Goal: Task Accomplishment & Management: Complete application form

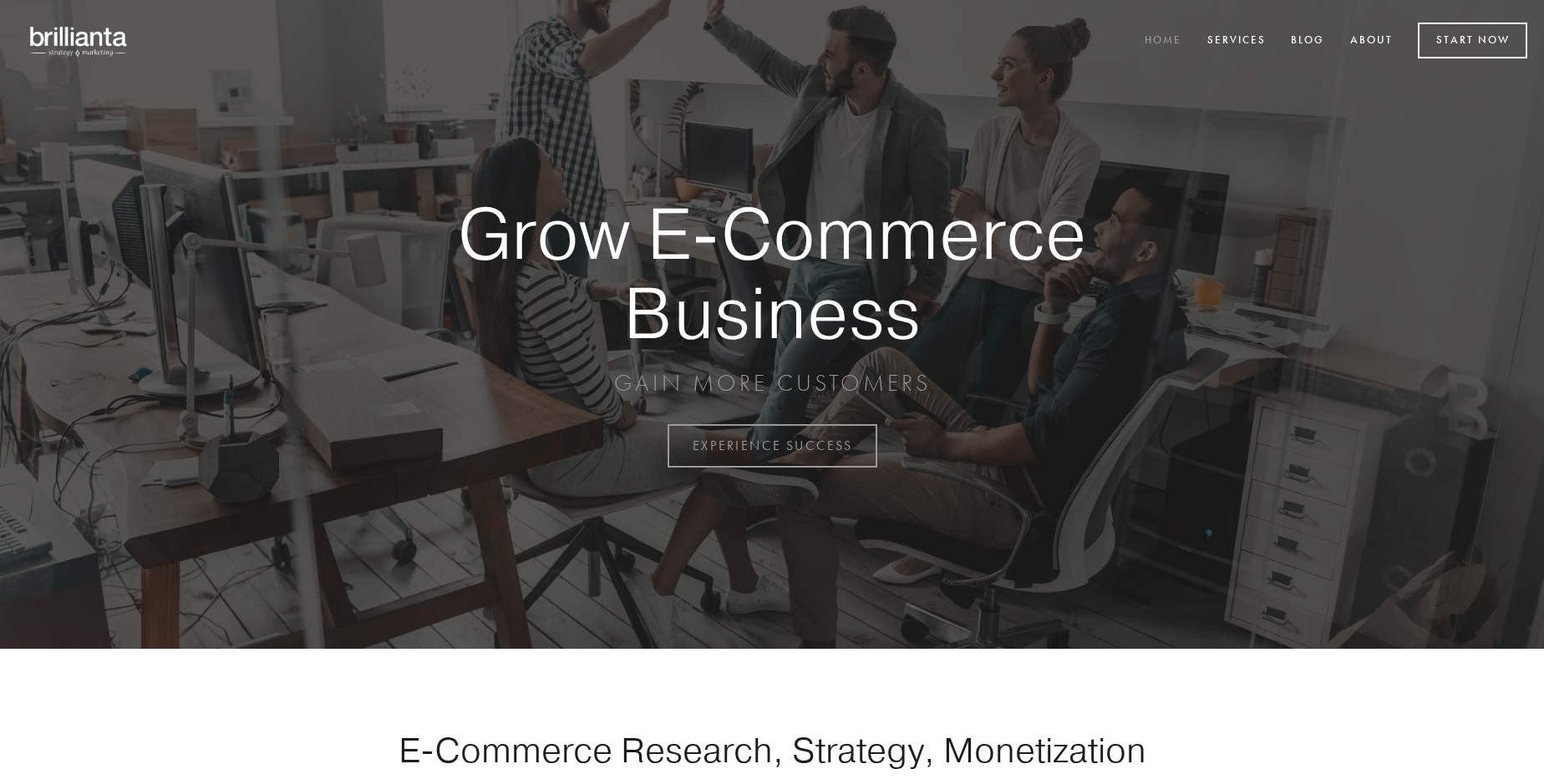
scroll to position [4378, 0]
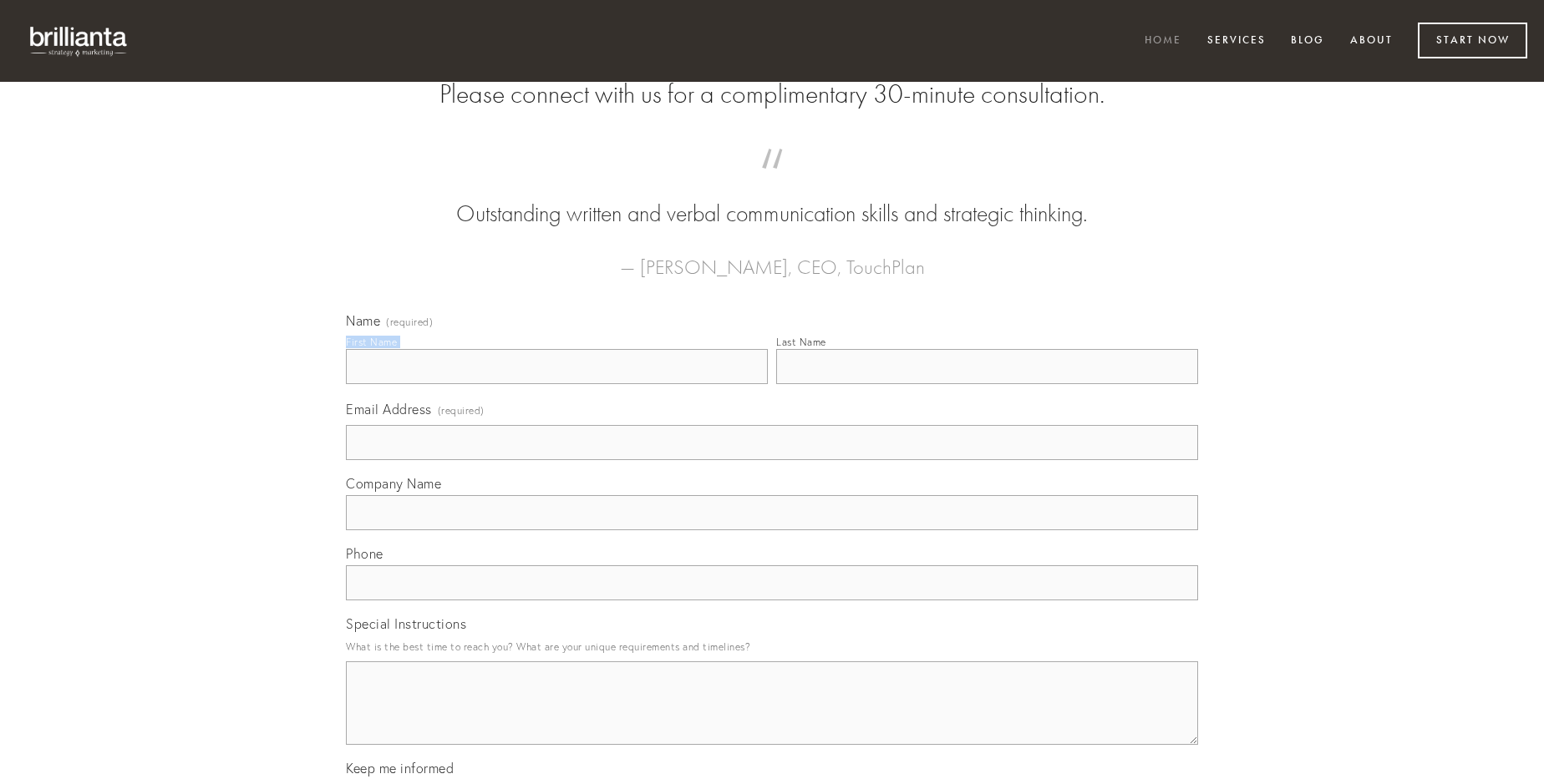
type input "[PERSON_NAME]"
click at [987, 384] on input "Last Name" at bounding box center [987, 367] width 422 height 35
type input "[PERSON_NAME]"
click at [772, 460] on input "Email Address (required)" at bounding box center [771, 443] width 852 height 35
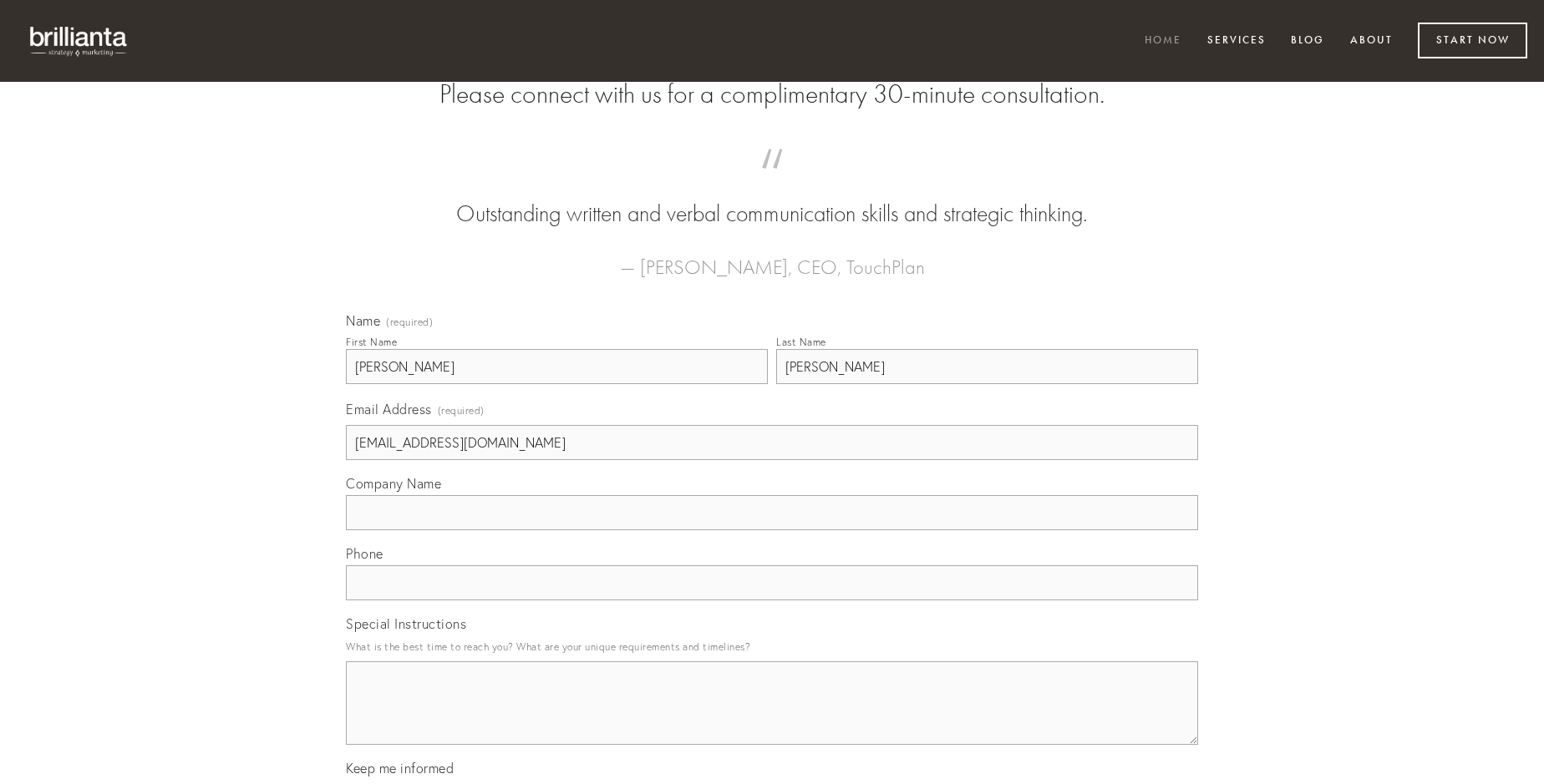
type input "[EMAIL_ADDRESS][DOMAIN_NAME]"
click at [772, 531] on input "Company Name" at bounding box center [771, 513] width 852 height 35
type input "verbera"
click at [772, 601] on input "text" at bounding box center [771, 583] width 852 height 35
click at [772, 718] on textarea "Special Instructions" at bounding box center [771, 702] width 852 height 83
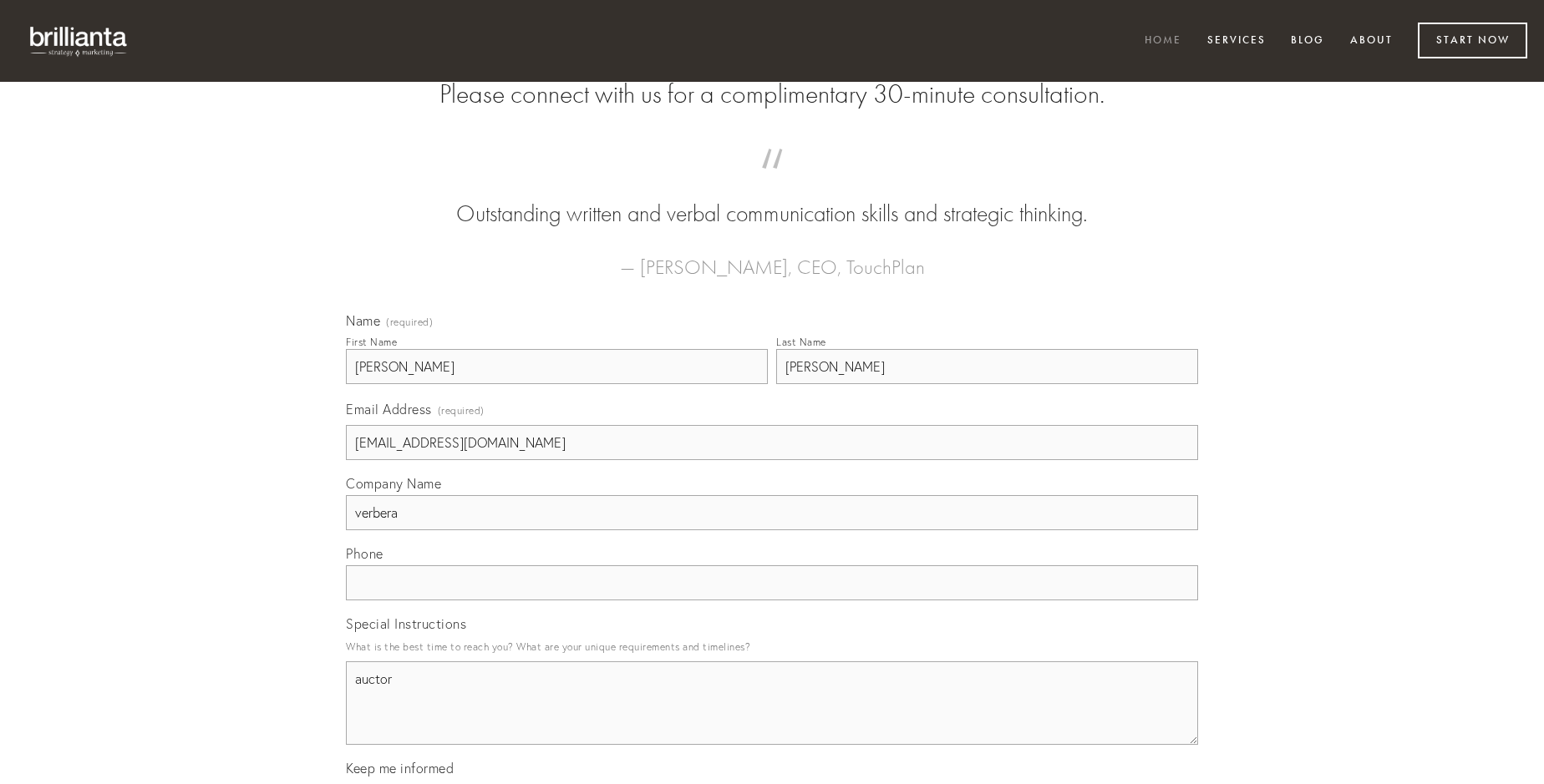
type textarea "auctor"
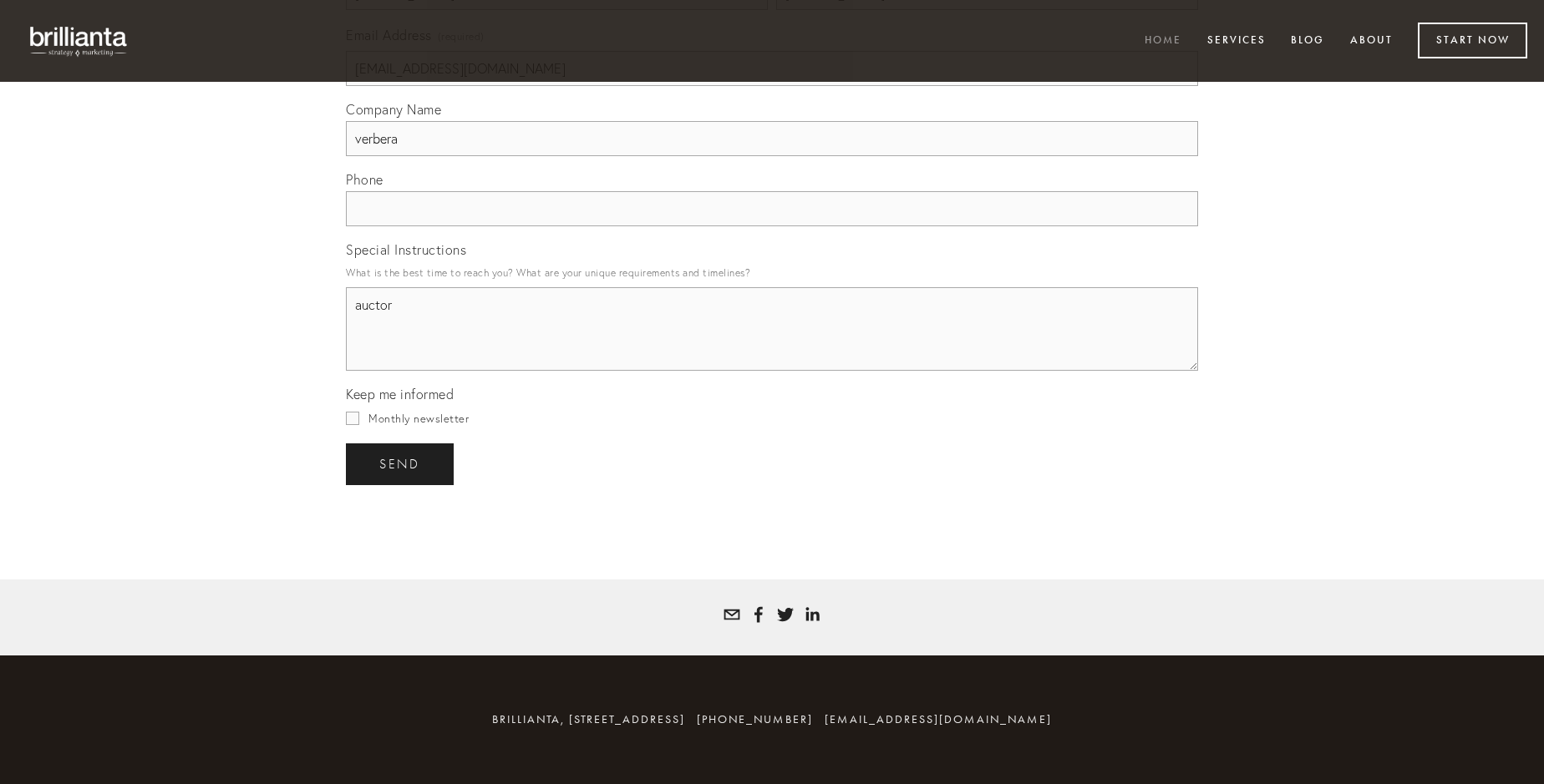
click at [401, 464] on span "send" at bounding box center [399, 464] width 41 height 15
